Goal: Task Accomplishment & Management: Use online tool/utility

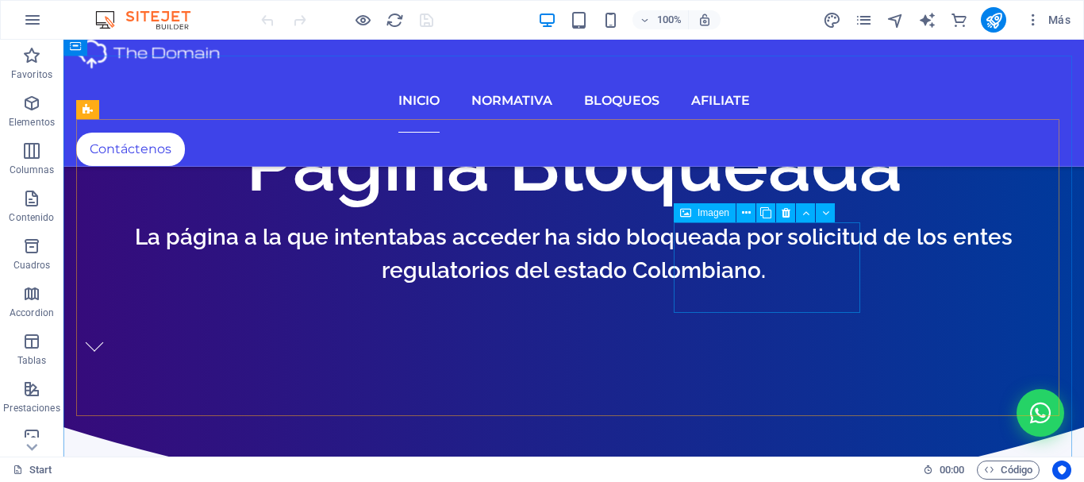
scroll to position [714, 0]
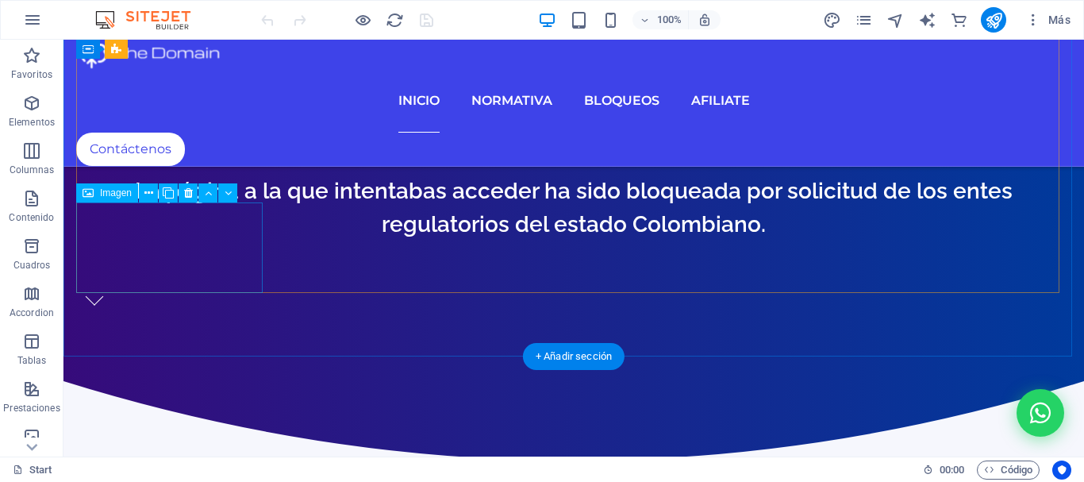
select select
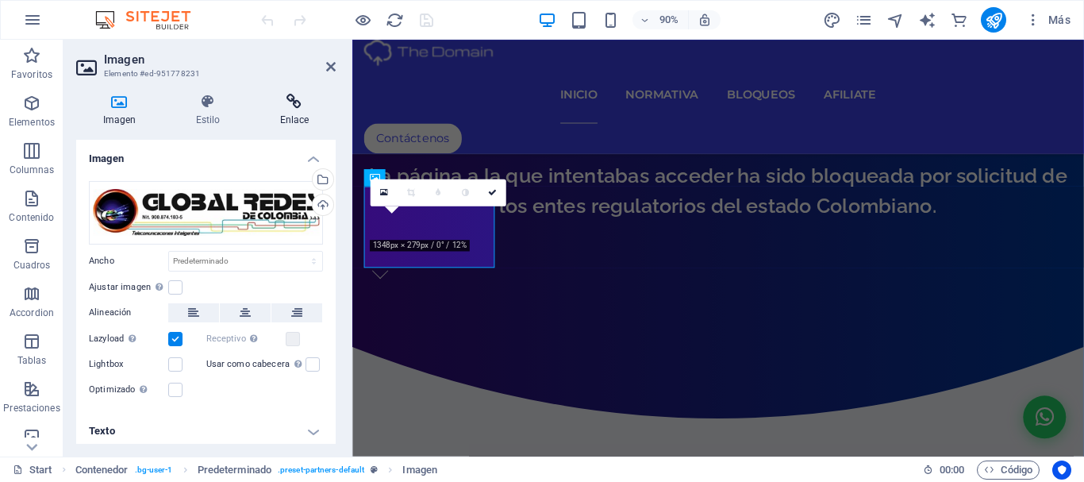
click at [291, 105] on icon at bounding box center [294, 102] width 83 height 16
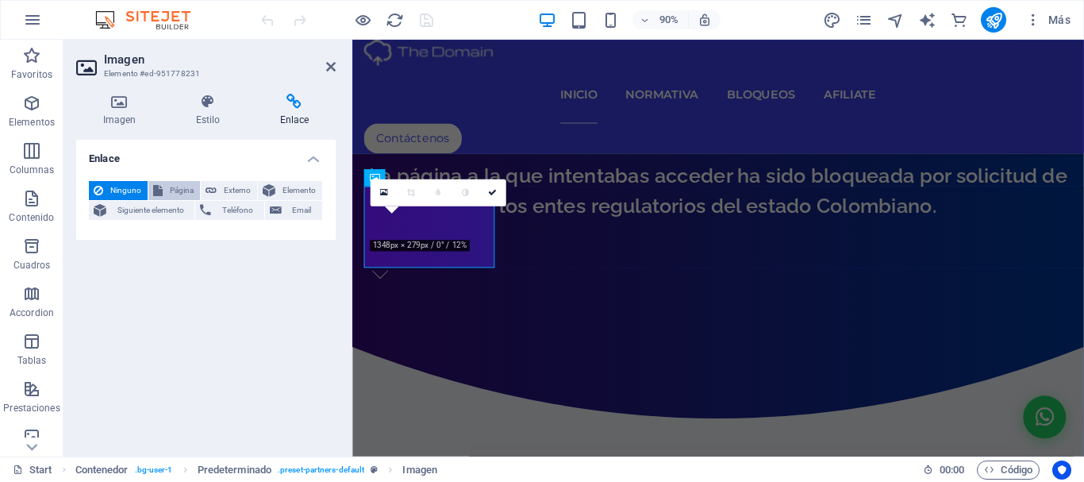
click at [183, 191] on span "Página" at bounding box center [181, 190] width 28 height 19
select select
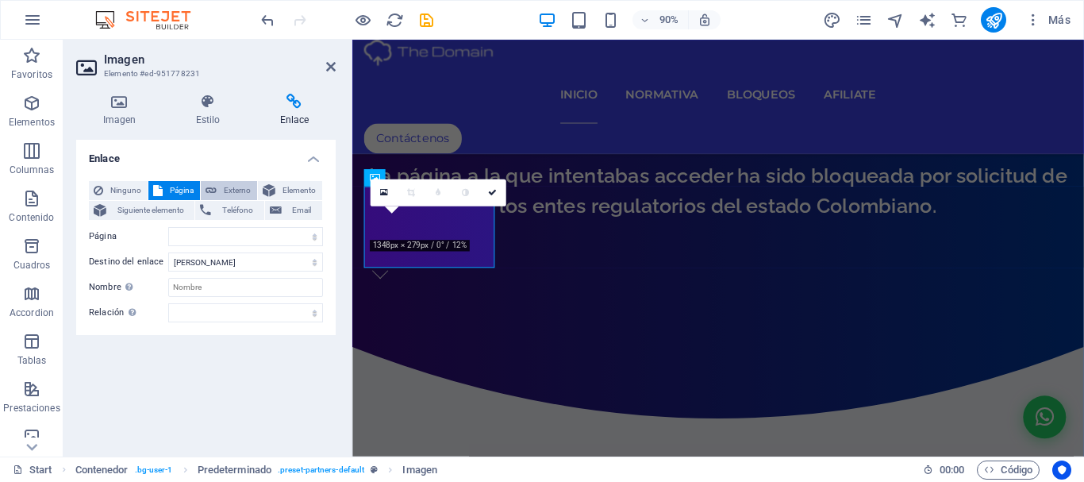
click at [230, 188] on span "Externo" at bounding box center [236, 190] width 31 height 19
select select "blank"
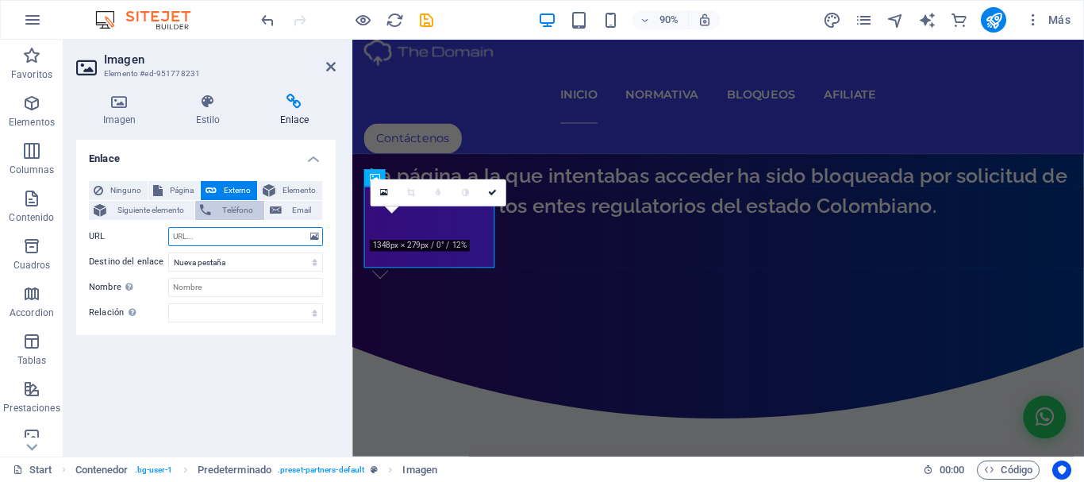
paste input "[URL][DOMAIN_NAME]"
type input "[URL][DOMAIN_NAME]"
click at [491, 190] on icon at bounding box center [492, 193] width 9 height 9
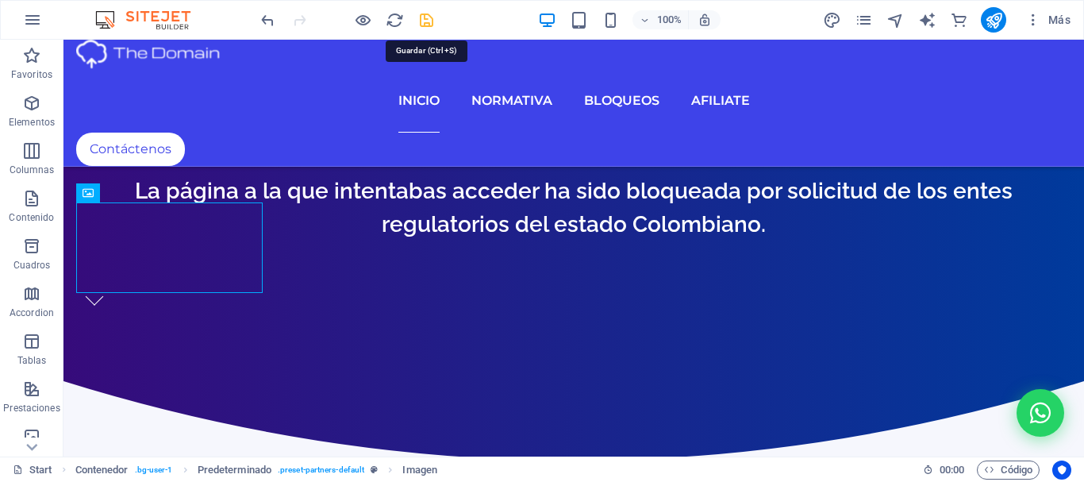
drag, startPoint x: 426, startPoint y: 20, endPoint x: 536, endPoint y: 19, distance: 109.5
click at [427, 19] on icon "save" at bounding box center [426, 20] width 18 height 18
checkbox input "false"
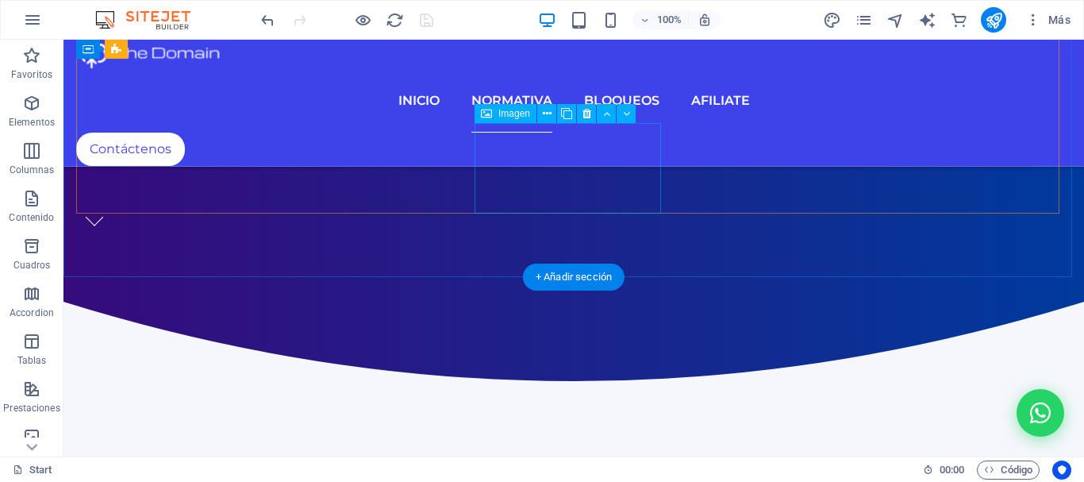
scroll to position [1111, 0]
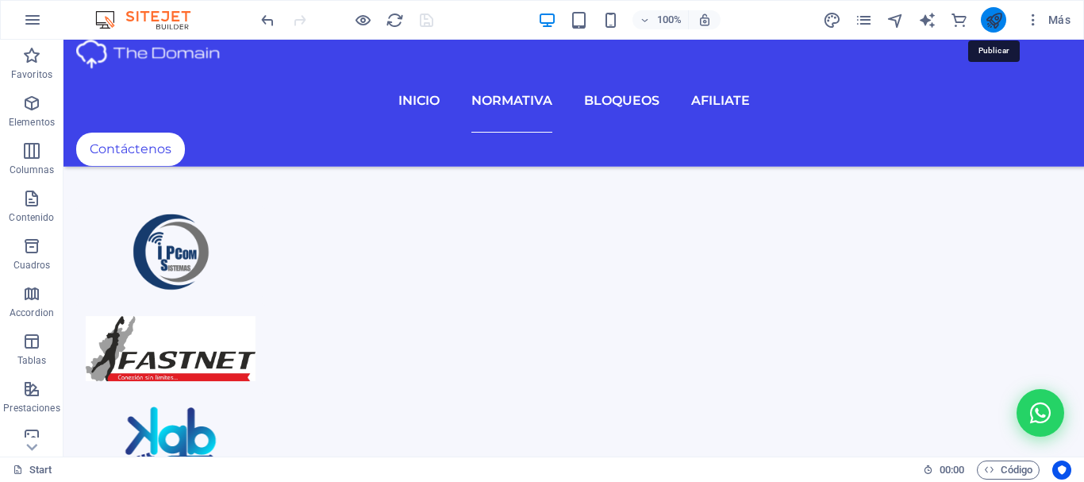
click at [998, 17] on icon "publish" at bounding box center [994, 20] width 18 height 18
